Goal: Information Seeking & Learning: Learn about a topic

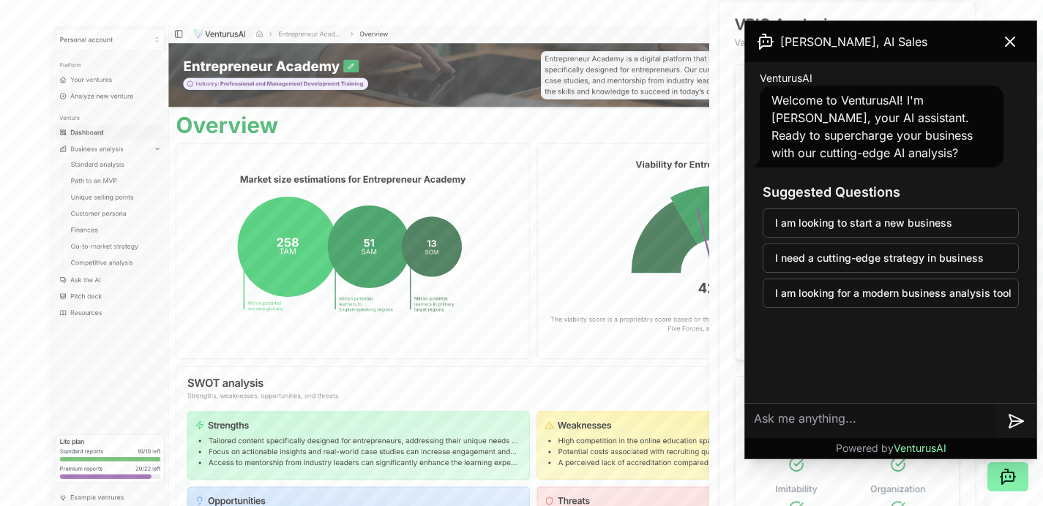
scroll to position [468, 0]
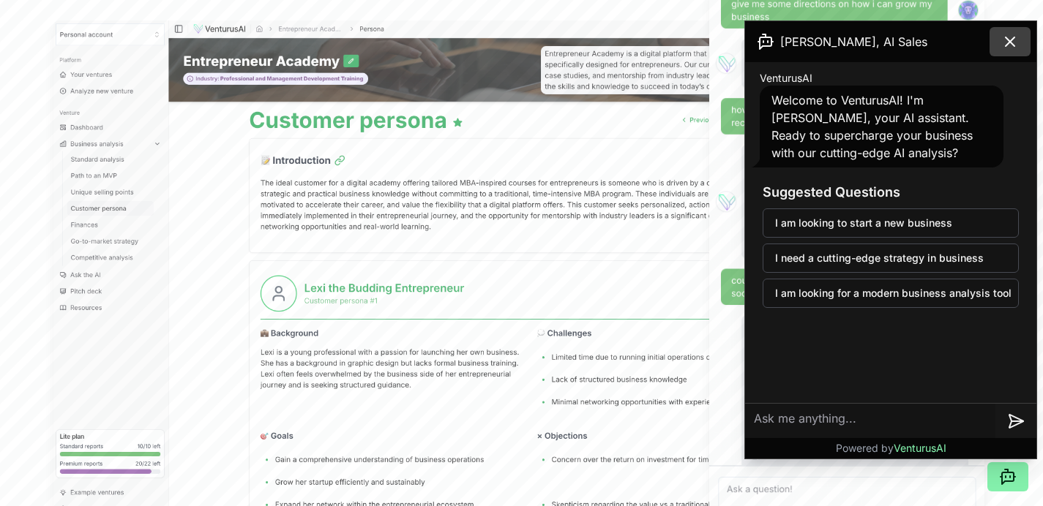
click at [1019, 46] on button at bounding box center [1009, 41] width 41 height 29
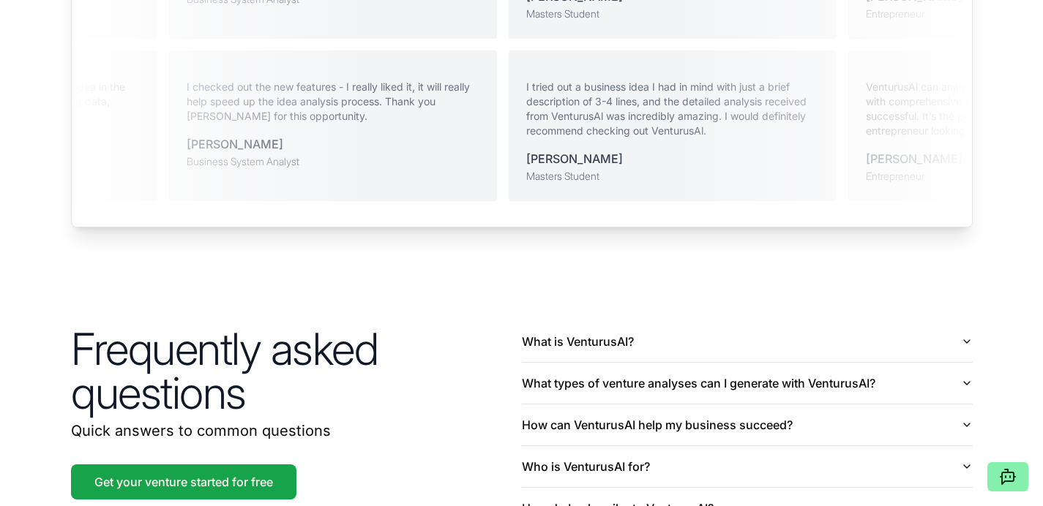
scroll to position [3233, 0]
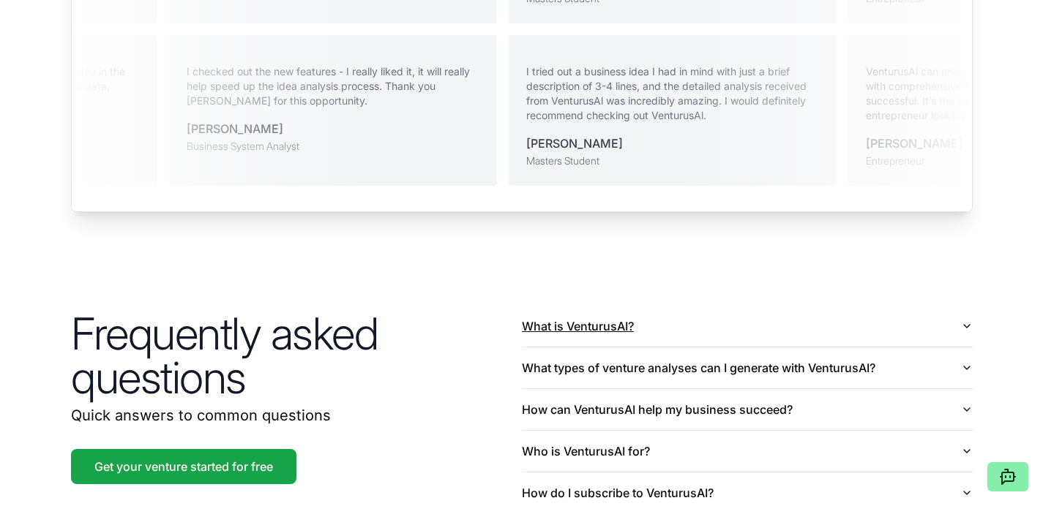
click at [875, 306] on button "What is VenturusAI?" at bounding box center [747, 326] width 451 height 41
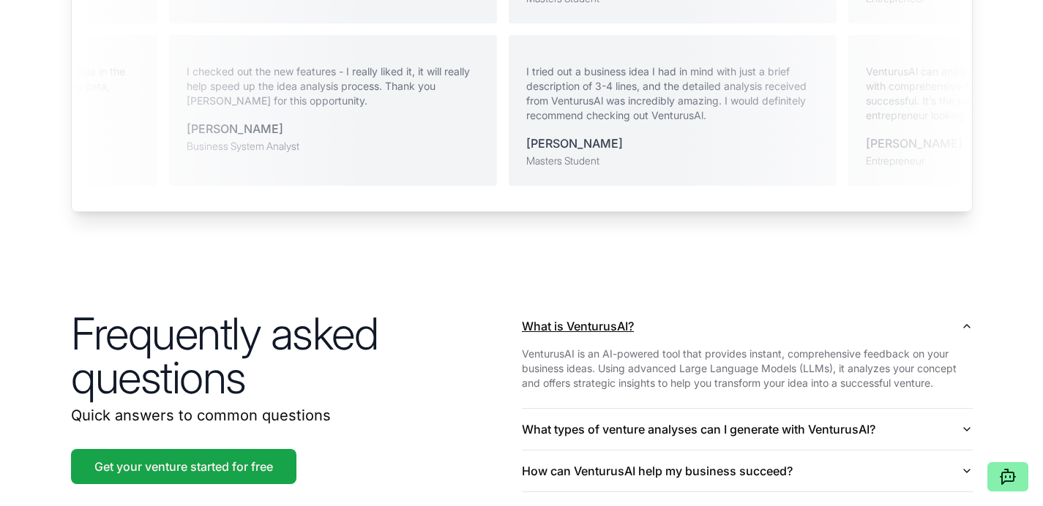
click at [875, 306] on button "What is VenturusAI?" at bounding box center [747, 326] width 451 height 41
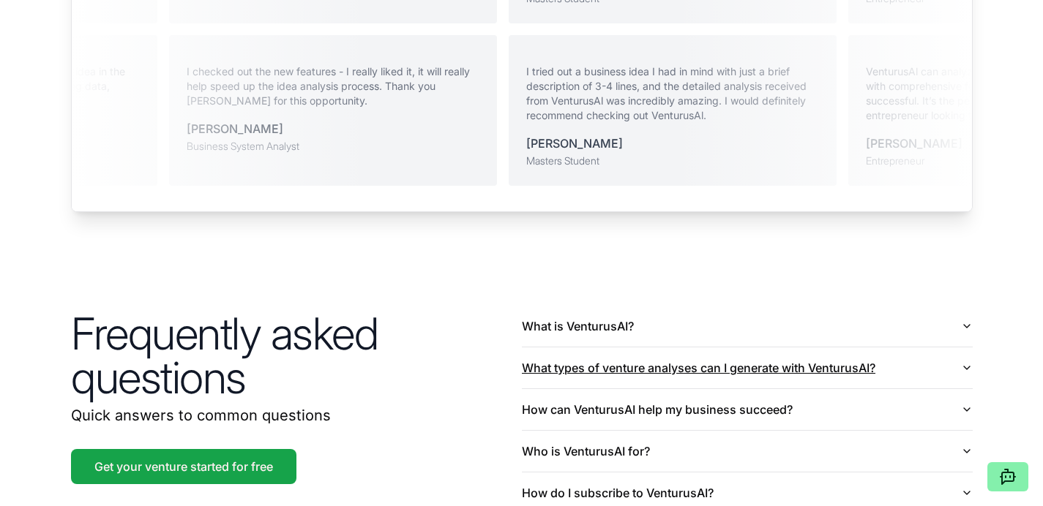
click at [804, 348] on button "What types of venture analyses can I generate with VenturusAI?" at bounding box center [747, 368] width 451 height 41
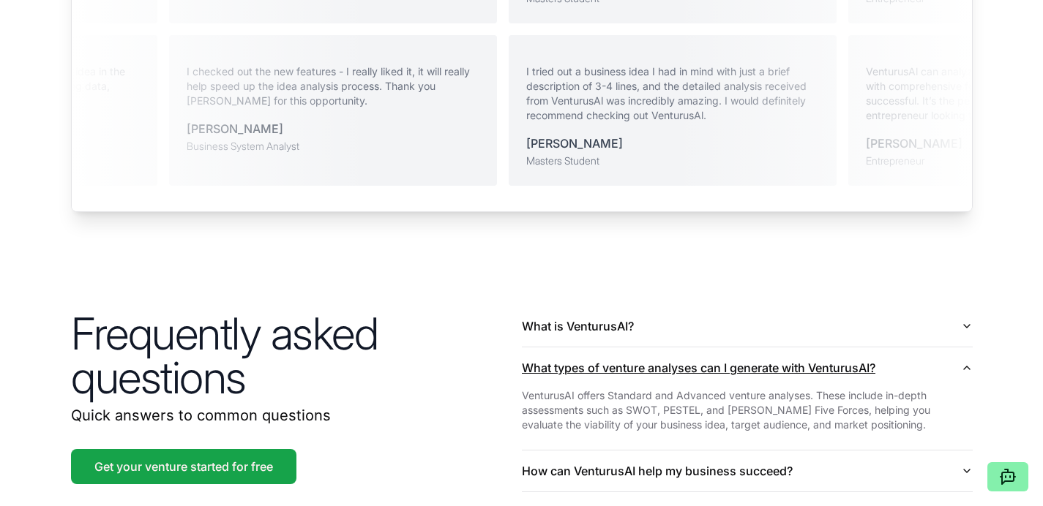
click at [967, 355] on button "What types of venture analyses can I generate with VenturusAI?" at bounding box center [747, 368] width 451 height 41
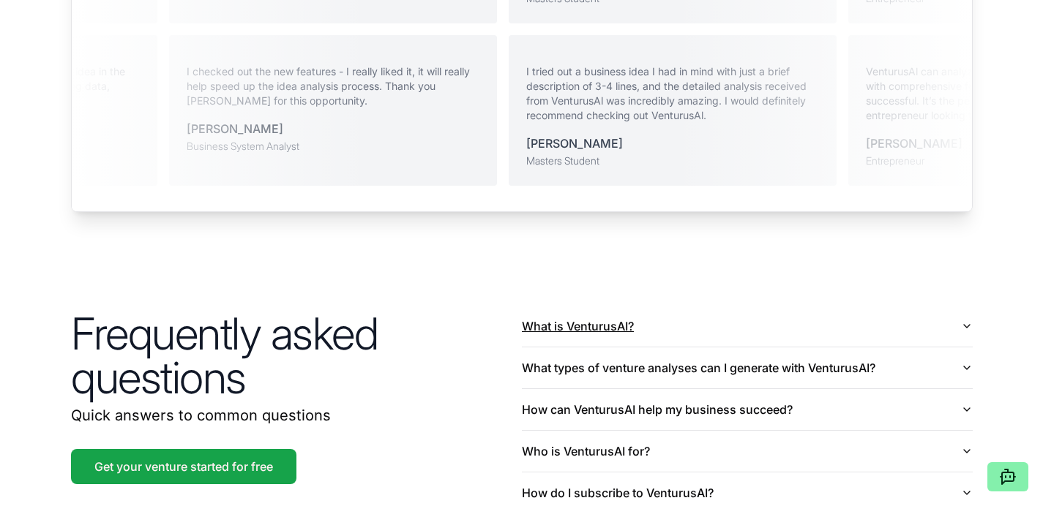
click at [967, 315] on button "What is VenturusAI?" at bounding box center [747, 326] width 451 height 41
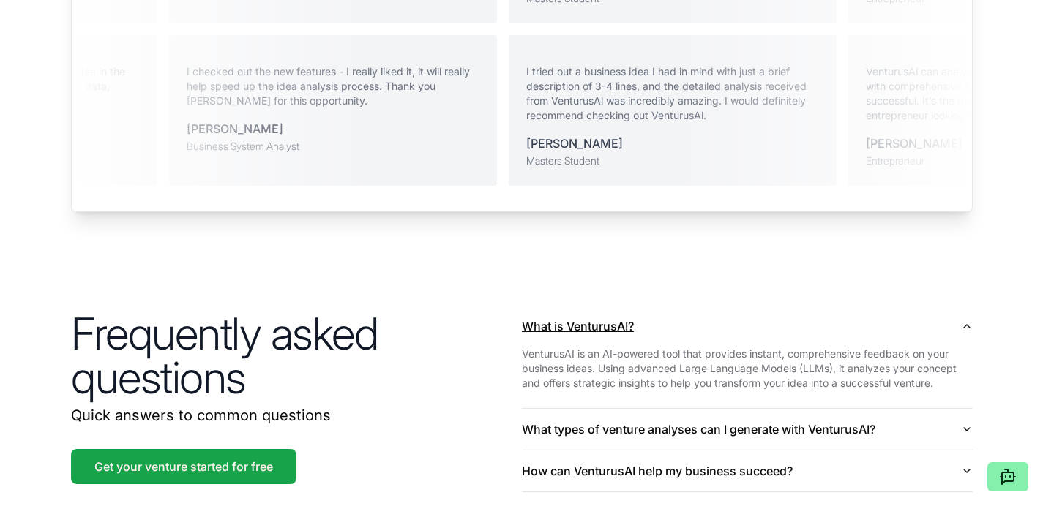
click at [967, 312] on button "What is VenturusAI?" at bounding box center [747, 326] width 451 height 41
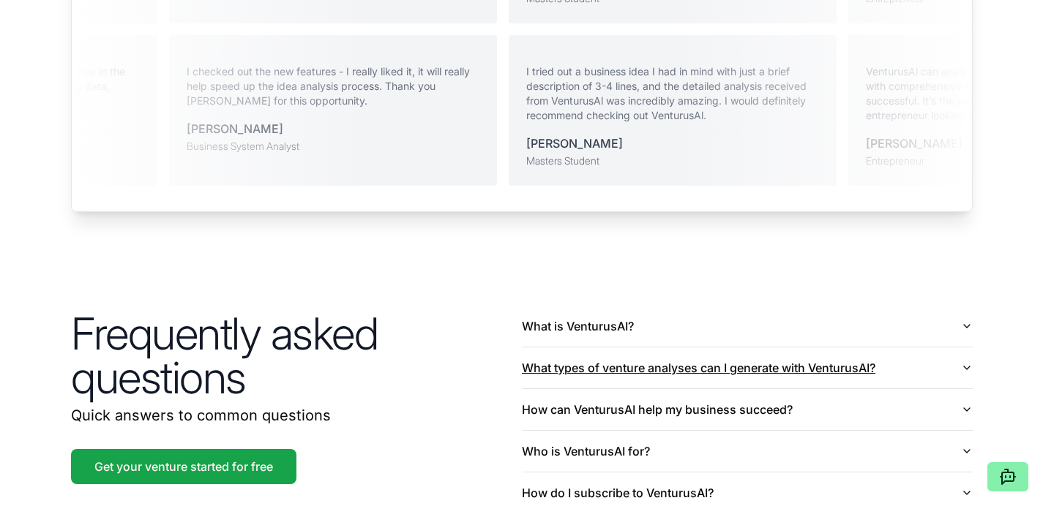
click at [958, 352] on button "What types of venture analyses can I generate with VenturusAI?" at bounding box center [747, 368] width 451 height 41
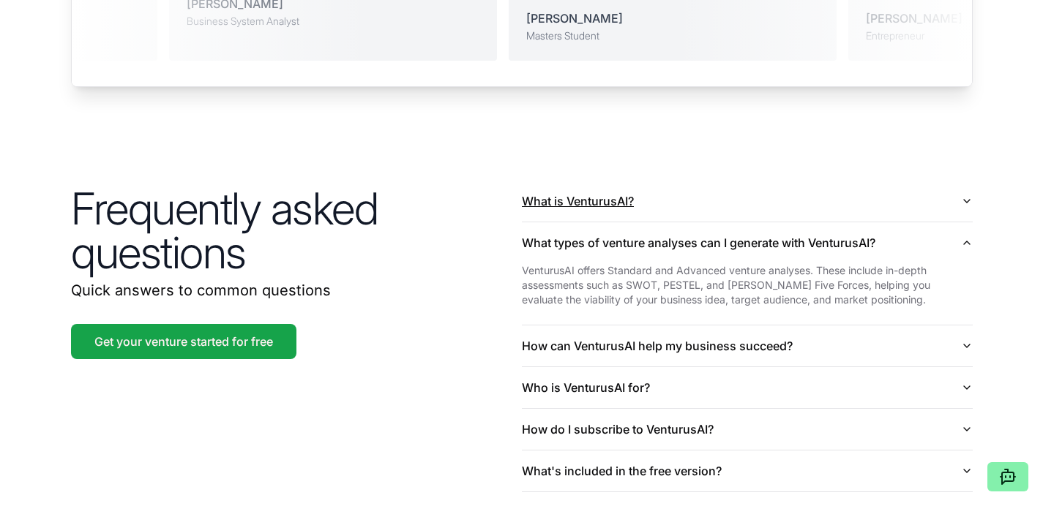
scroll to position [3377, 0]
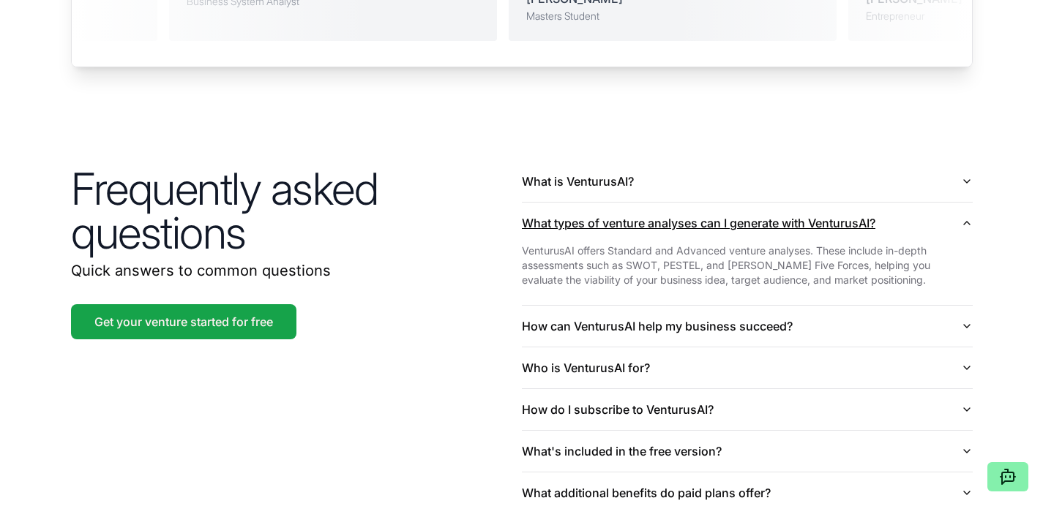
click at [967, 203] on button "What types of venture analyses can I generate with VenturusAI?" at bounding box center [747, 223] width 451 height 41
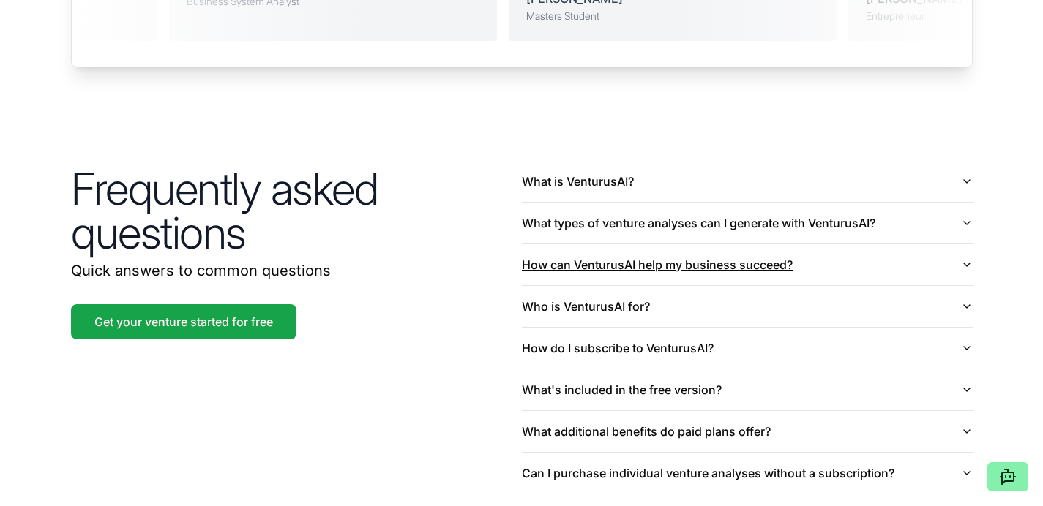
click at [965, 259] on icon "button" at bounding box center [967, 265] width 12 height 12
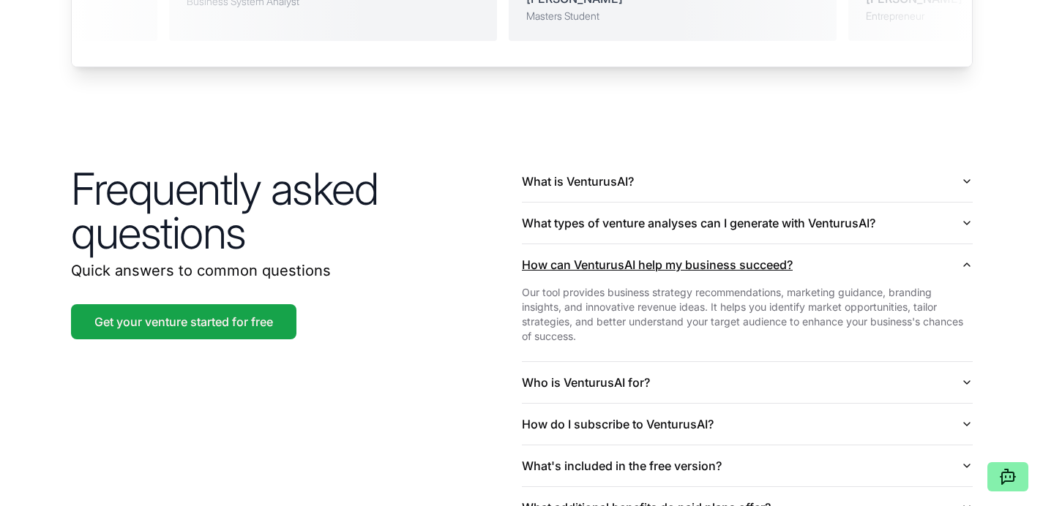
click at [965, 259] on icon "button" at bounding box center [967, 265] width 12 height 12
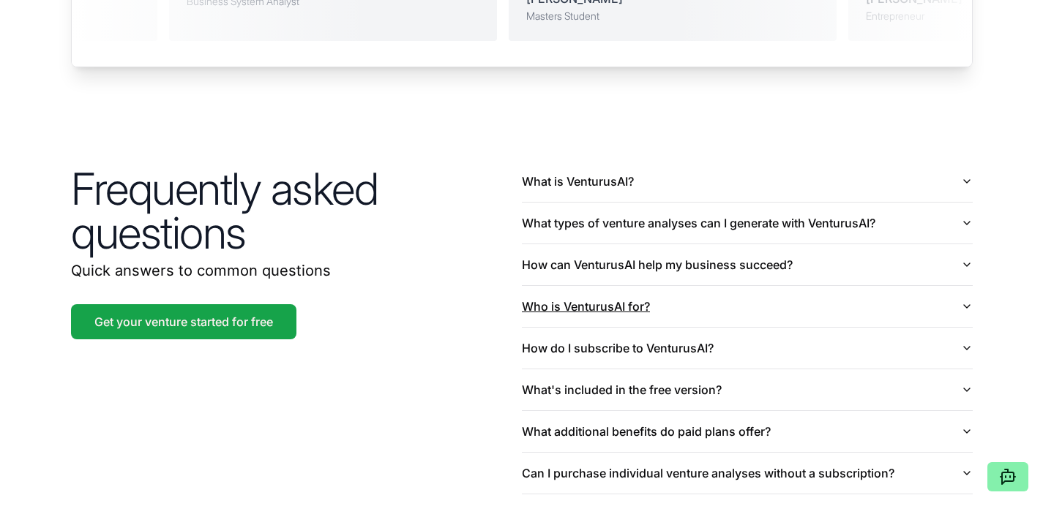
click at [959, 289] on button "Who is VenturusAI for?" at bounding box center [747, 306] width 451 height 41
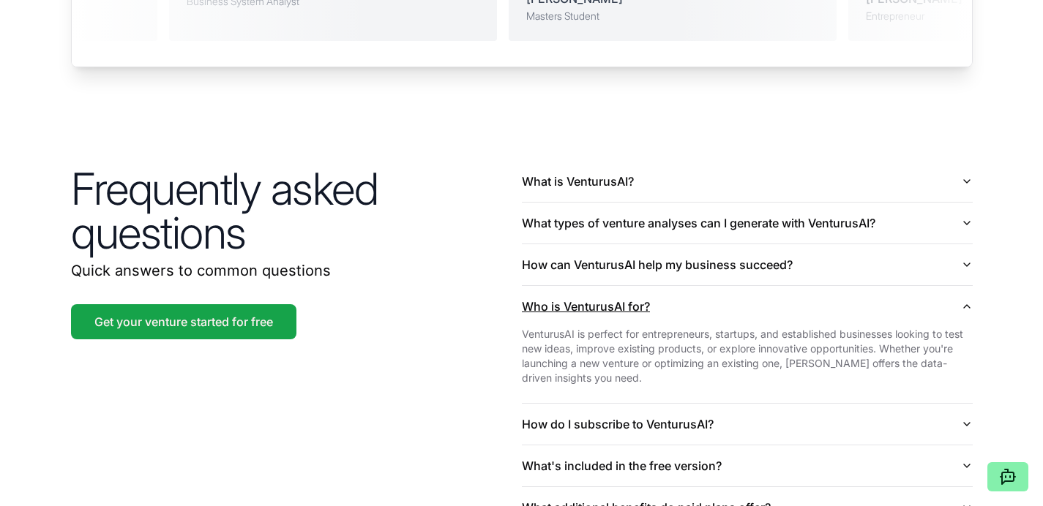
click at [959, 289] on button "Who is VenturusAI for?" at bounding box center [747, 306] width 451 height 41
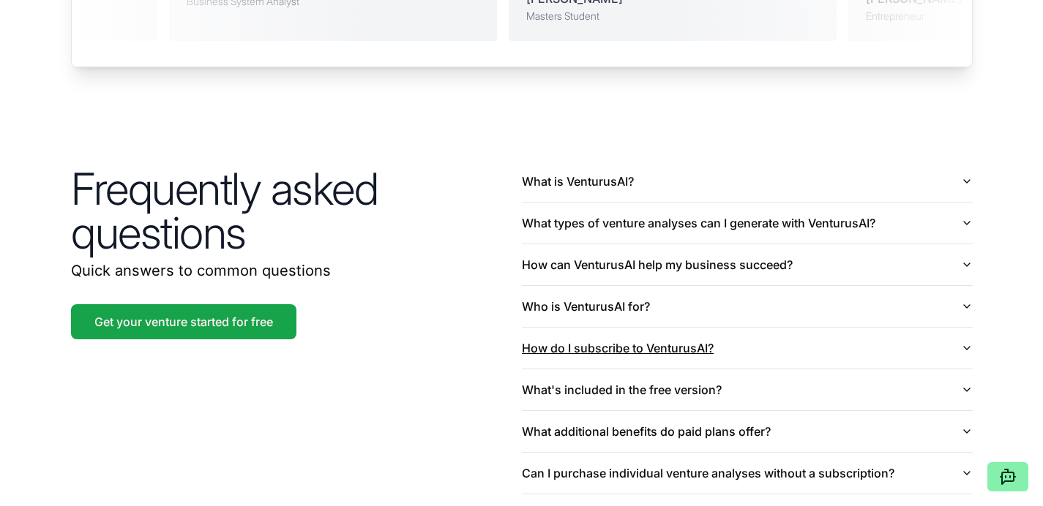
click at [956, 334] on button "How do I subscribe to VenturusAI?" at bounding box center [747, 348] width 451 height 41
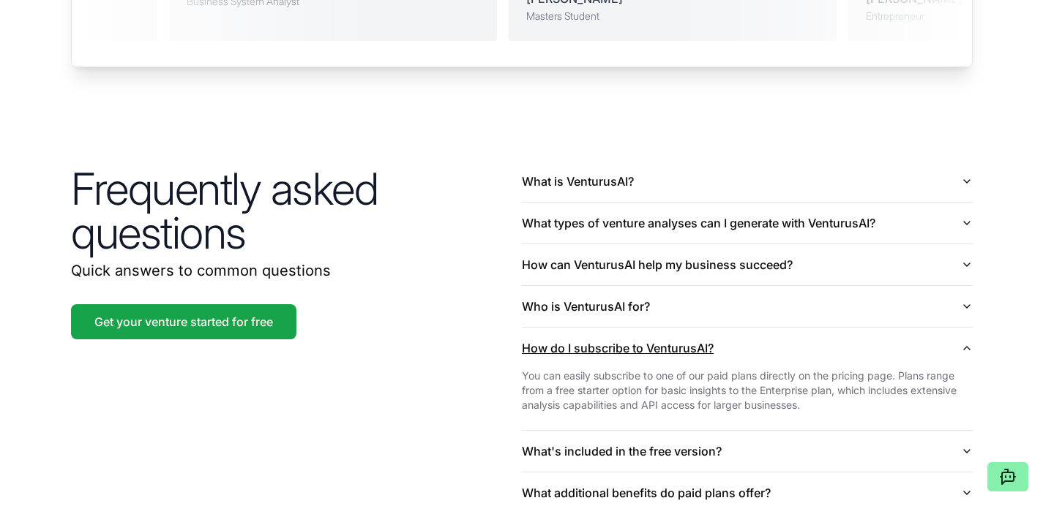
click at [968, 347] on icon "button" at bounding box center [967, 348] width 6 height 3
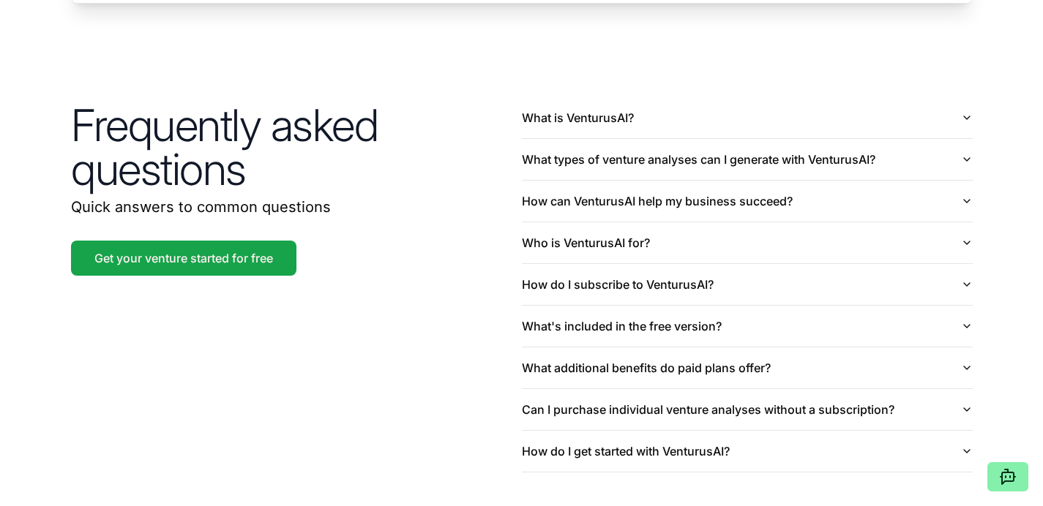
scroll to position [3495, 0]
